Goal: Task Accomplishment & Management: Manage account settings

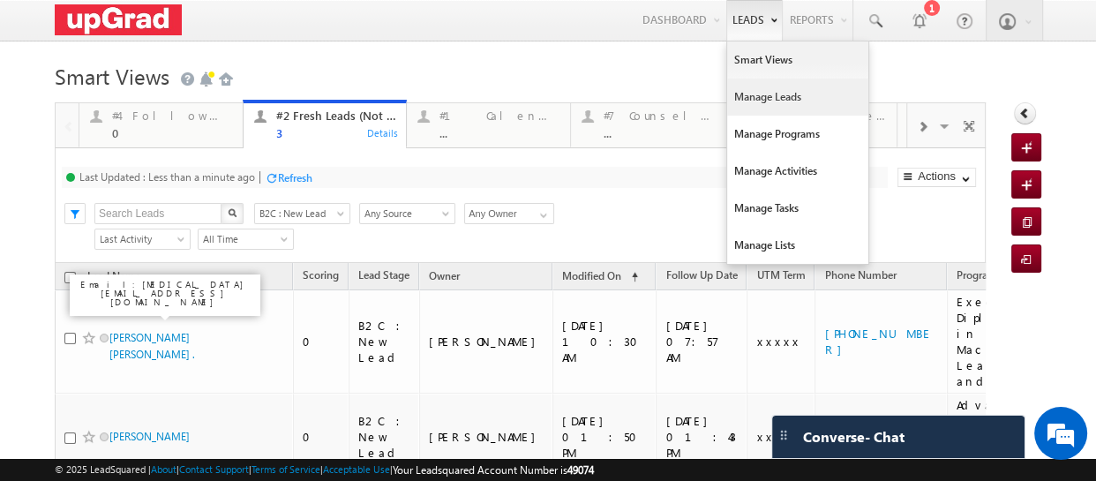
click at [775, 91] on link "Manage Leads" at bounding box center [797, 97] width 141 height 37
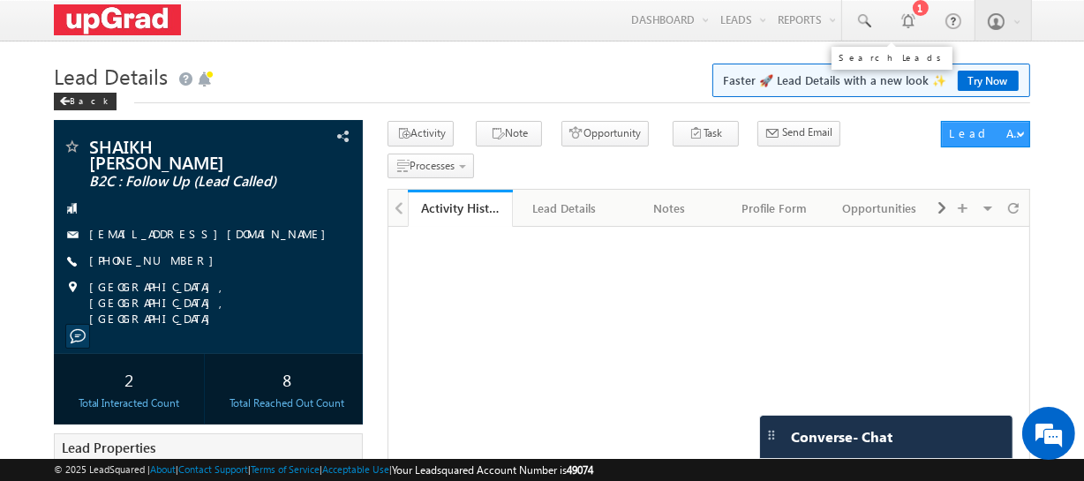
click at [860, 25] on span at bounding box center [863, 21] width 18 height 18
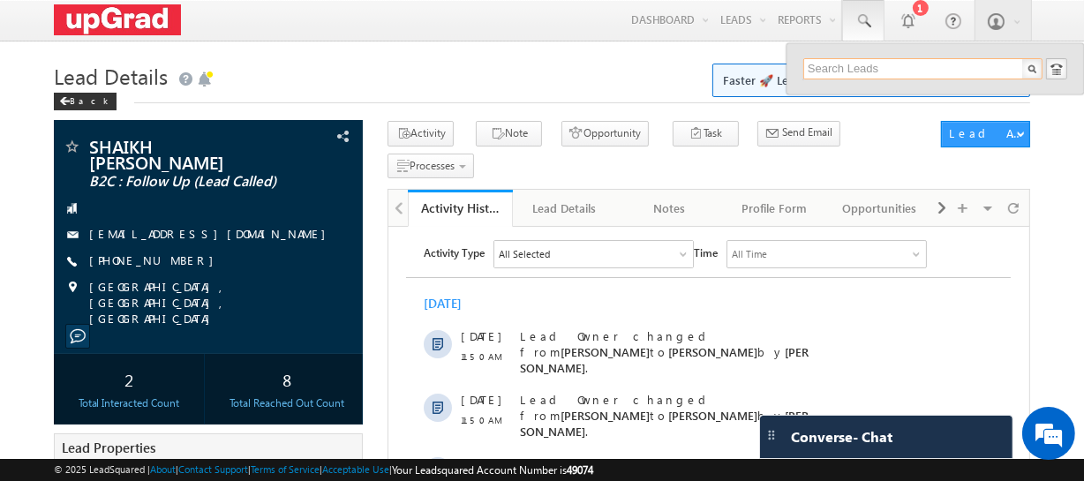
paste input "9137730702"
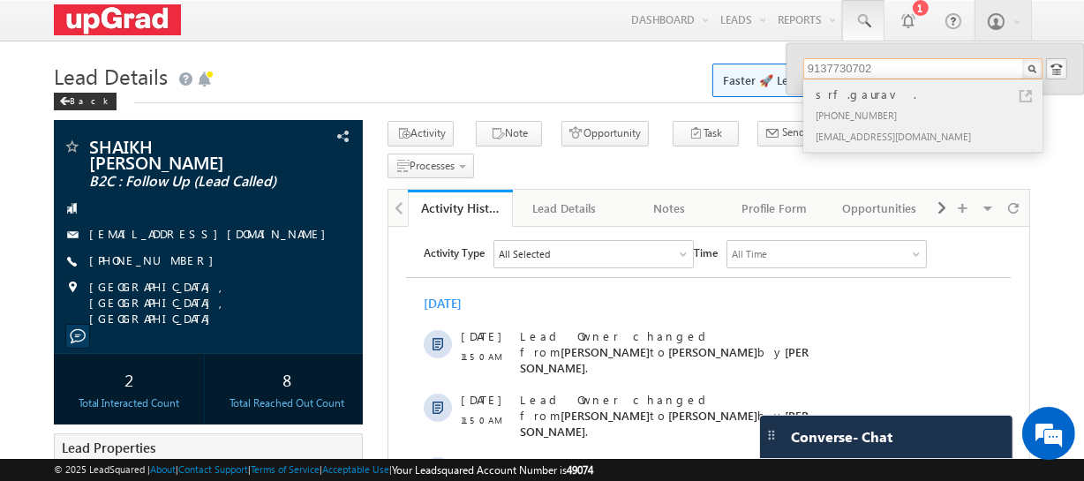
type input "9137730702"
click at [853, 95] on div "srf.gaurav ." at bounding box center [930, 94] width 237 height 19
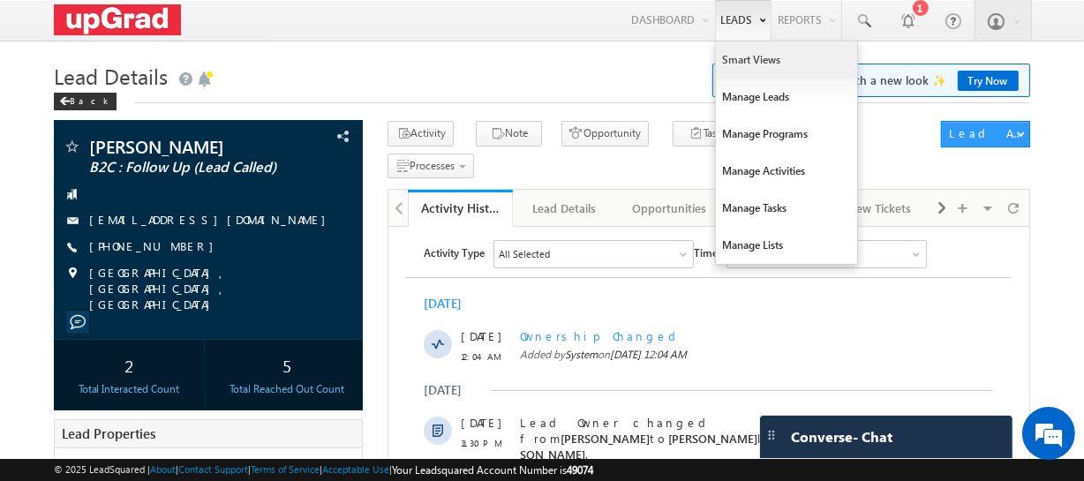
click at [744, 62] on link "Smart Views" at bounding box center [786, 59] width 141 height 37
